Goal: Information Seeking & Learning: Find specific fact

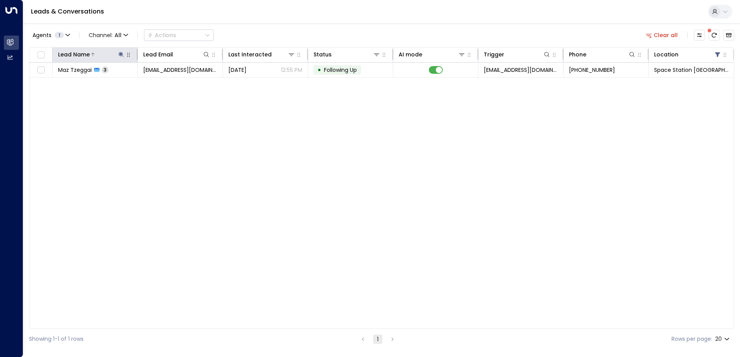
click at [121, 51] on button at bounding box center [121, 55] width 8 height 8
click at [168, 82] on icon "button" at bounding box center [169, 82] width 5 height 5
click at [138, 84] on input "text" at bounding box center [121, 82] width 107 height 14
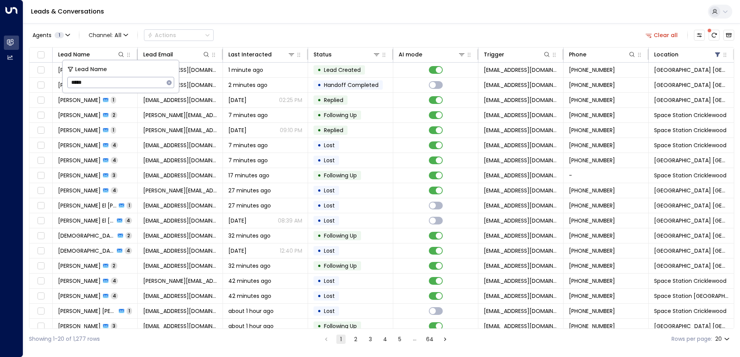
type input "*****"
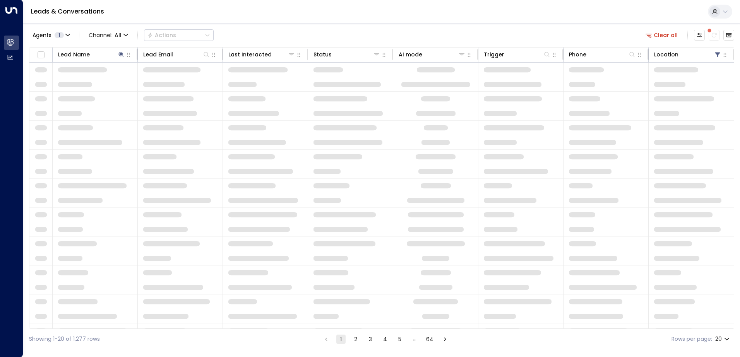
click at [229, 26] on div "Agents 1 Channel: All Actions Clear all Lead Name Lead Email Last Interacted St…" at bounding box center [381, 186] width 705 height 327
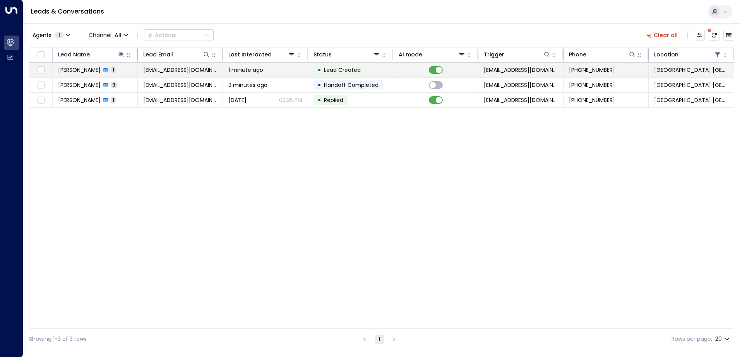
click at [86, 68] on div "[PERSON_NAME] 1" at bounding box center [87, 70] width 58 height 8
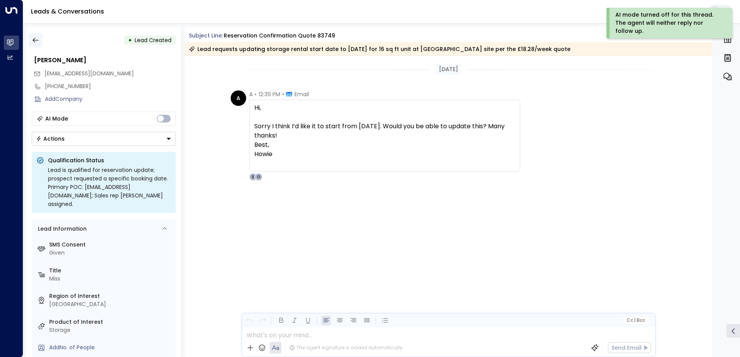
click at [38, 39] on icon "button" at bounding box center [36, 40] width 8 height 8
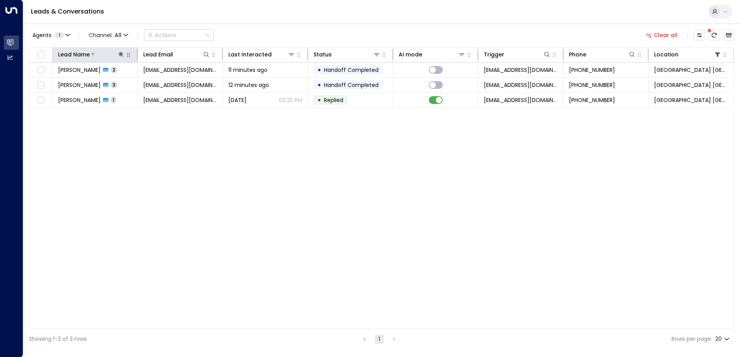
click at [121, 54] on icon at bounding box center [120, 54] width 5 height 5
click at [168, 82] on icon "button" at bounding box center [169, 82] width 5 height 5
click at [149, 82] on input "text" at bounding box center [121, 82] width 107 height 14
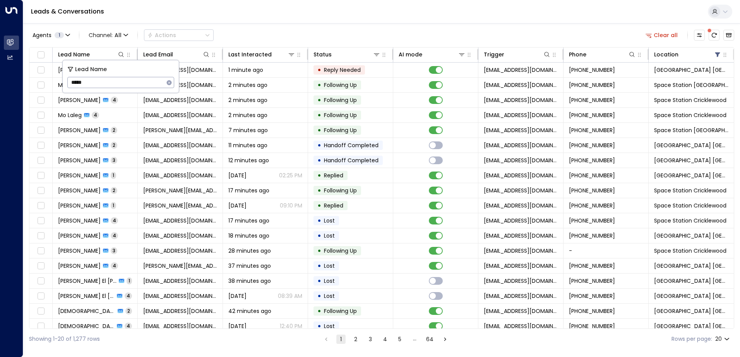
type input "******"
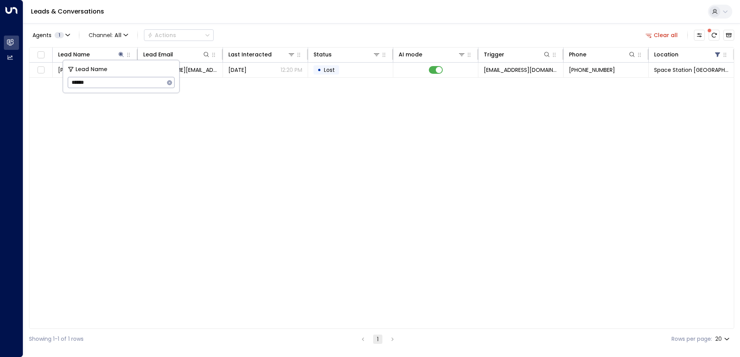
click at [274, 27] on div "Agents 1 Channel: All Actions Clear all Lead Name Lead Email Last Interacted St…" at bounding box center [381, 186] width 705 height 327
click at [122, 56] on icon at bounding box center [120, 54] width 5 height 5
click at [169, 84] on icon "button" at bounding box center [169, 82] width 5 height 5
click at [157, 83] on input "text" at bounding box center [121, 82] width 107 height 14
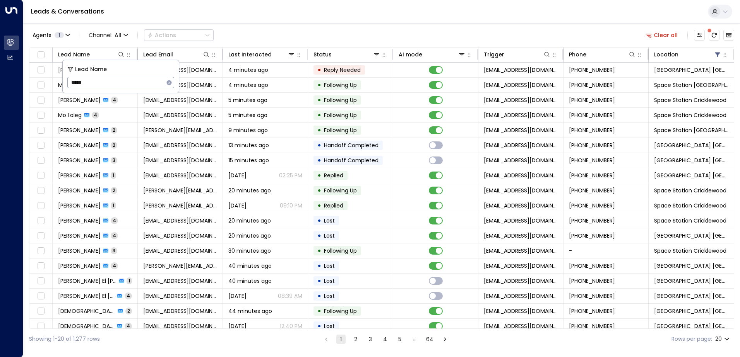
type input "******"
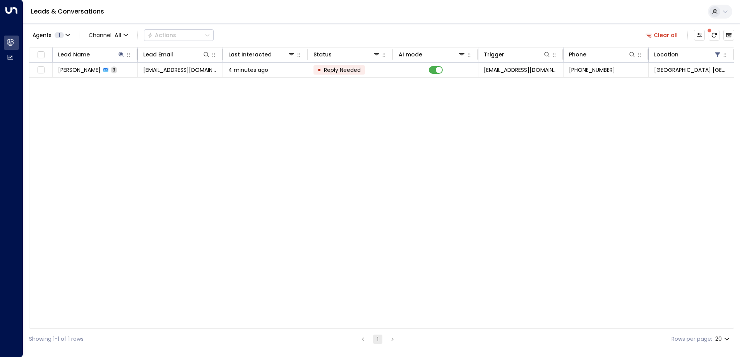
click at [251, 36] on div "Agents 1 Channel: All Actions Clear all" at bounding box center [381, 35] width 705 height 16
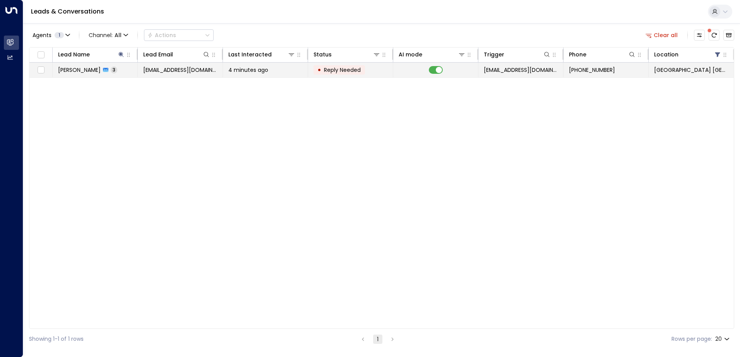
click at [233, 73] on span "4 minutes ago" at bounding box center [248, 70] width 40 height 8
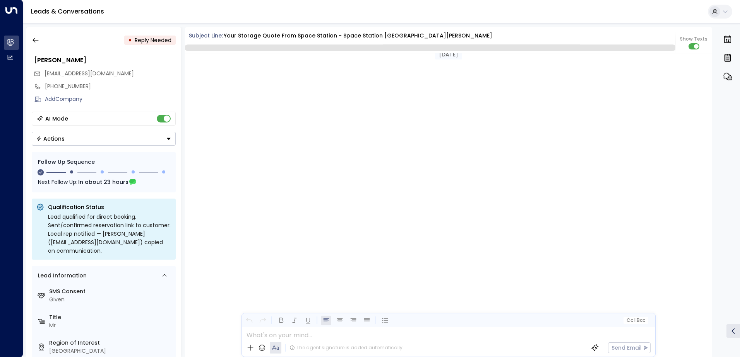
scroll to position [843, 0]
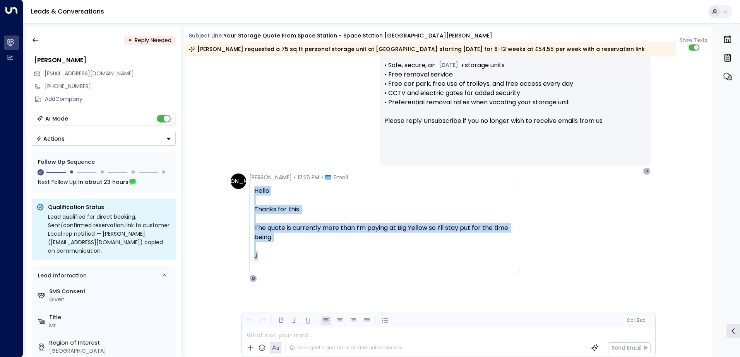
drag, startPoint x: 284, startPoint y: 252, endPoint x: 248, endPoint y: 195, distance: 68.0
click at [249, 195] on div "Hello Thanks for this. The quote is currently more than I’m paying at Big Yello…" at bounding box center [384, 228] width 271 height 91
drag, startPoint x: 248, startPoint y: 195, endPoint x: 294, endPoint y: 227, distance: 56.6
copy div "Hello Thanks for this. The quote is currently more than I’m paying at Big Yello…"
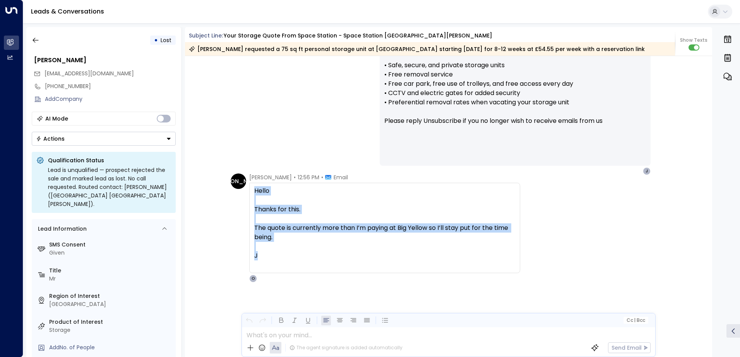
scroll to position [976, 0]
